Goal: Information Seeking & Learning: Learn about a topic

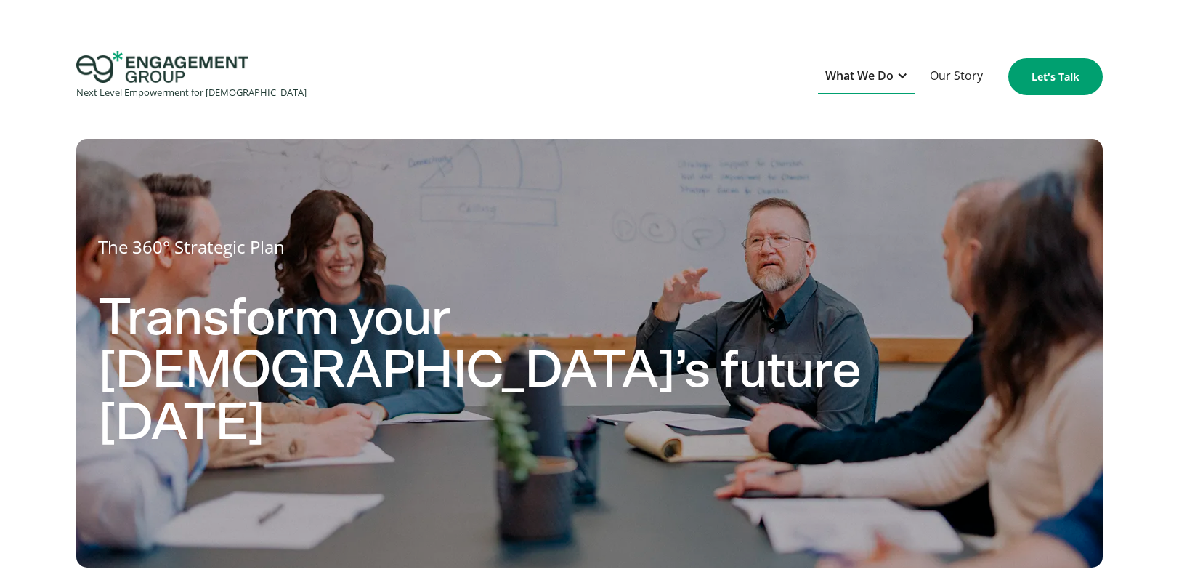
click at [897, 78] on div at bounding box center [903, 76] width 12 height 12
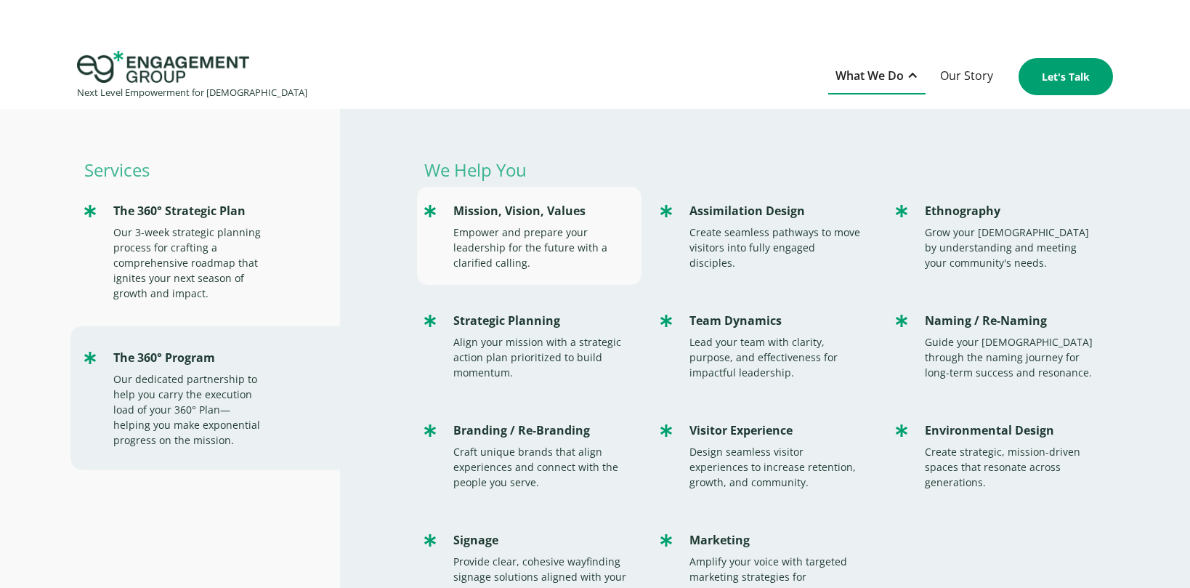
click at [514, 225] on div "Empower and prepare your leadership for the future with a clarified calling." at bounding box center [539, 248] width 173 height 46
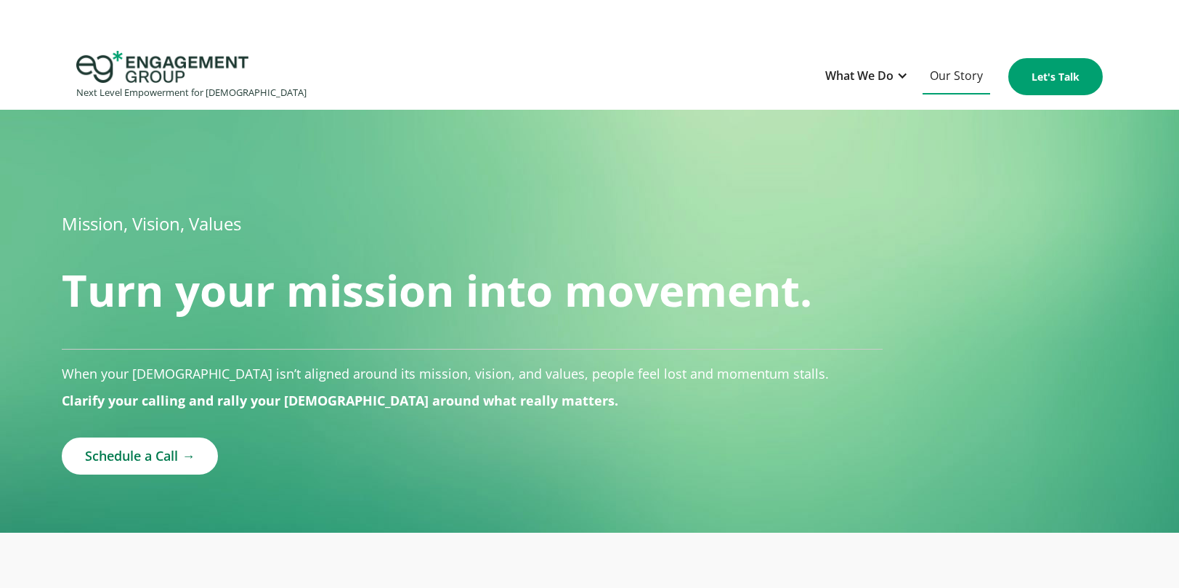
click at [960, 74] on link "Our Story" at bounding box center [957, 77] width 68 height 36
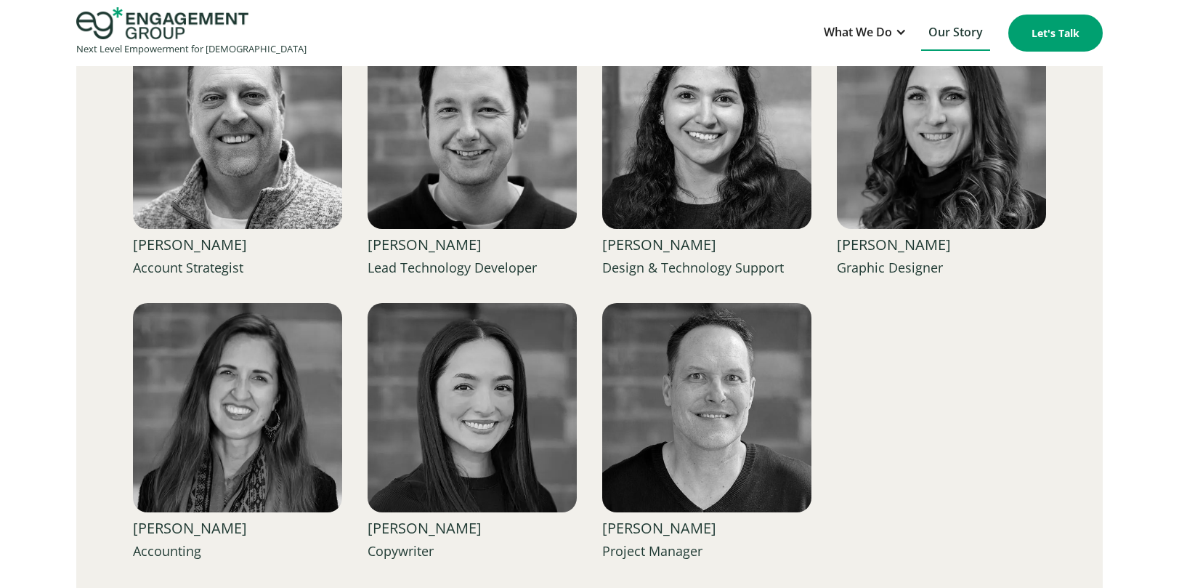
scroll to position [2417, 0]
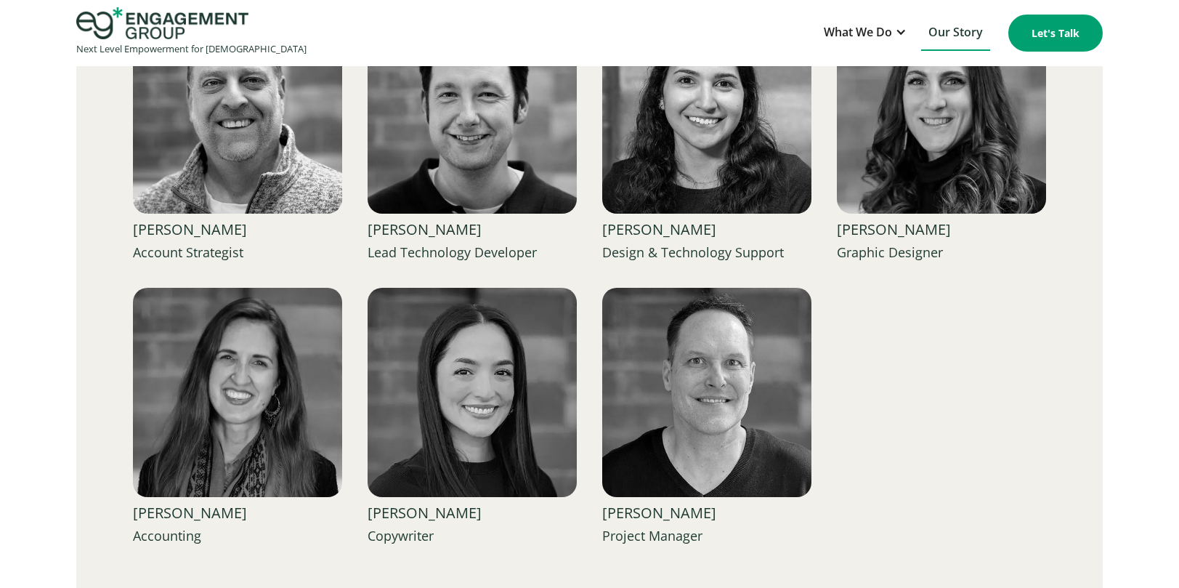
click at [504, 388] on img at bounding box center [472, 392] width 209 height 209
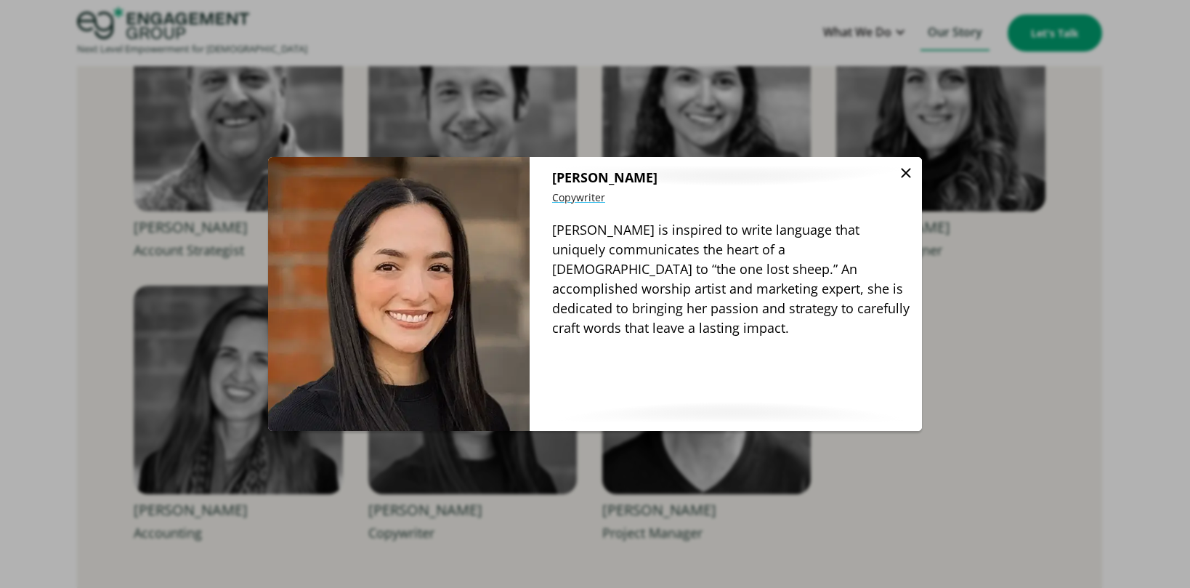
click at [905, 173] on img at bounding box center [905, 172] width 17 height 17
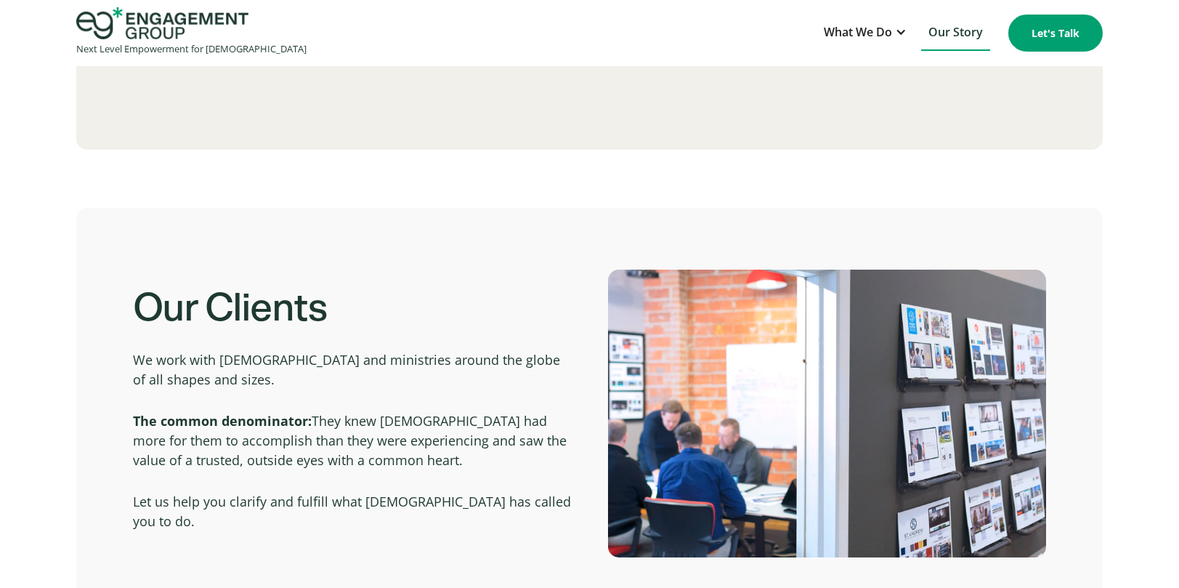
scroll to position [320, 0]
